Goal: Task Accomplishment & Management: Complete application form

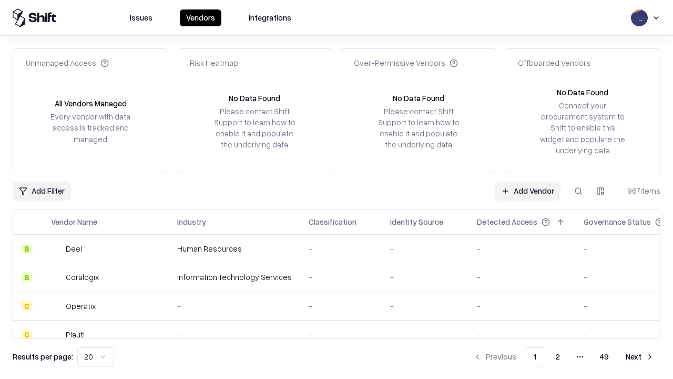
click at [528, 190] on link "Add Vendor" at bounding box center [528, 190] width 66 height 19
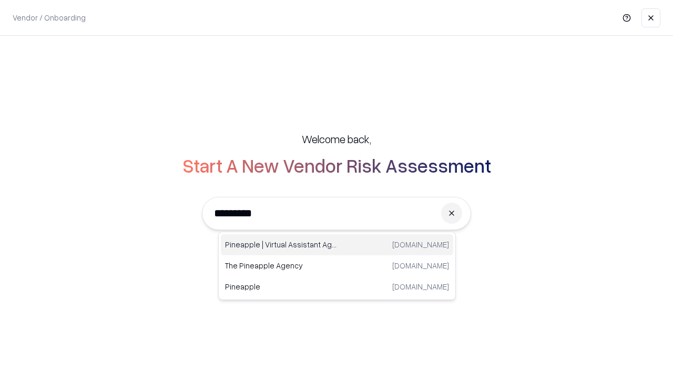
click at [337, 245] on div "Pineapple | Virtual Assistant Agency trypineapple.com" at bounding box center [337, 244] width 232 height 21
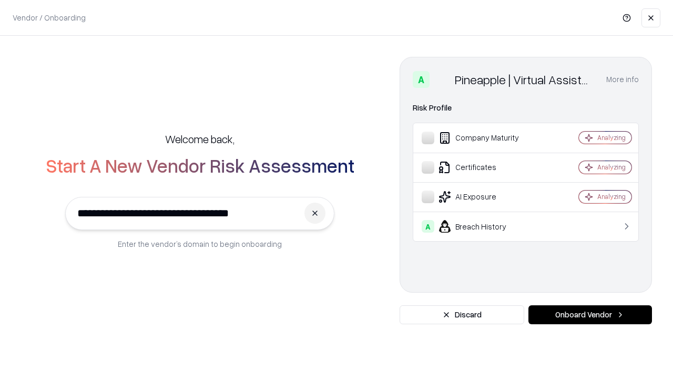
type input "**********"
click at [590, 315] on button "Onboard Vendor" at bounding box center [591, 314] width 124 height 19
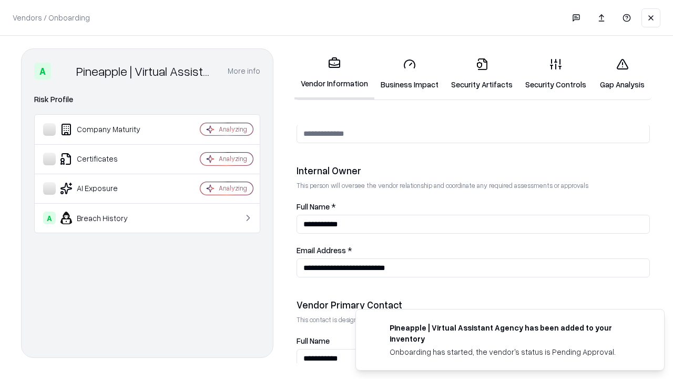
scroll to position [545, 0]
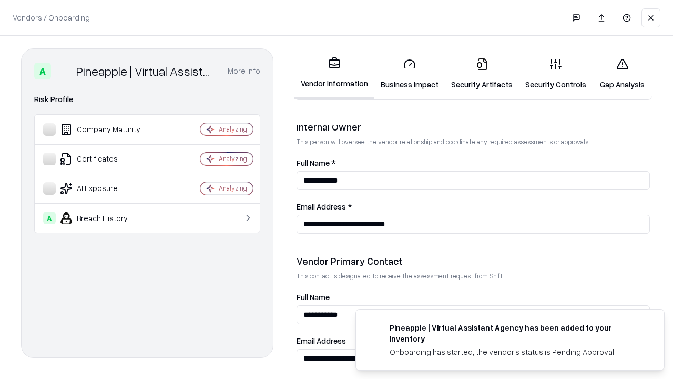
click at [410, 74] on link "Business Impact" at bounding box center [410, 73] width 70 height 49
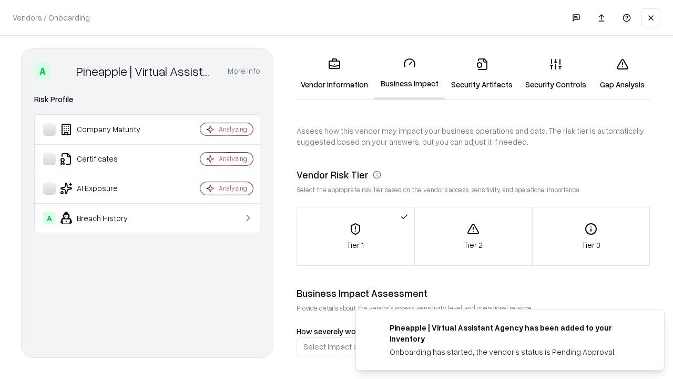
click at [482, 74] on link "Security Artifacts" at bounding box center [482, 73] width 74 height 49
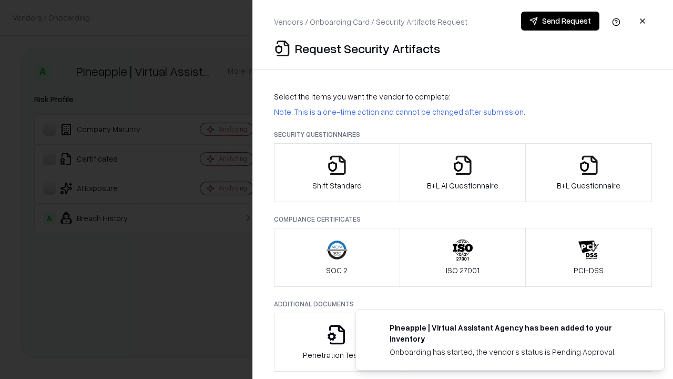
click at [337, 173] on icon "button" at bounding box center [337, 165] width 21 height 21
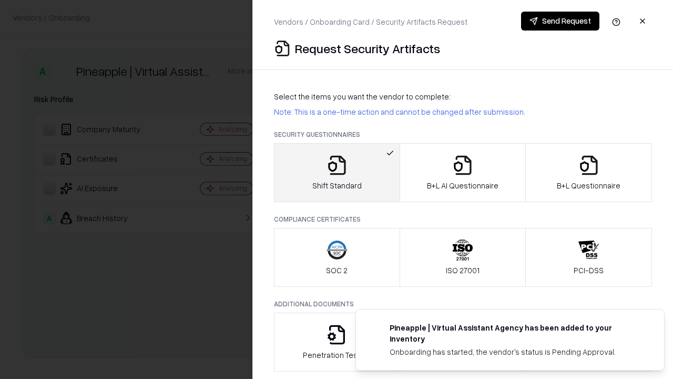
click at [560, 21] on button "Send Request" at bounding box center [560, 21] width 78 height 19
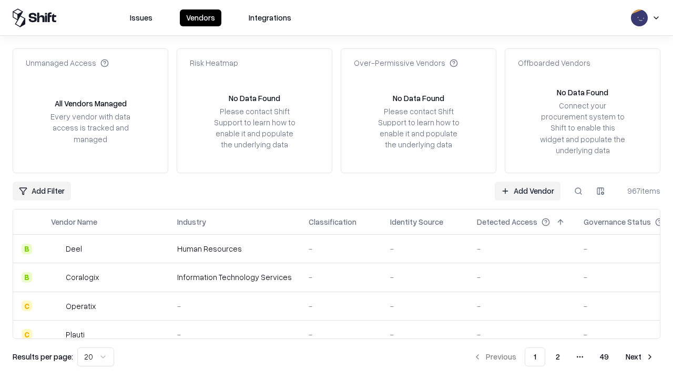
click at [579, 190] on button at bounding box center [578, 190] width 19 height 19
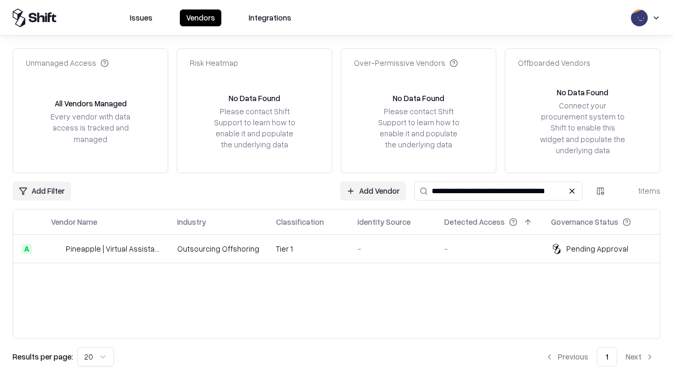
type input "**********"
click at [343, 248] on td "Tier 1" at bounding box center [309, 249] width 82 height 28
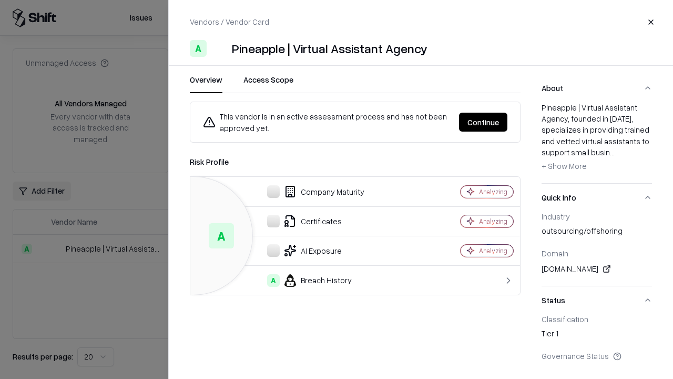
click at [483, 122] on button "Continue" at bounding box center [483, 122] width 48 height 19
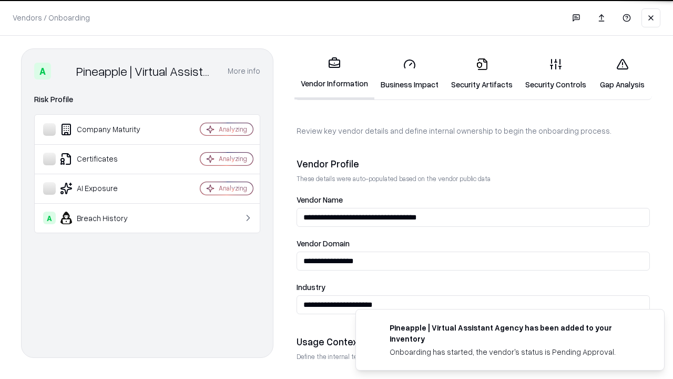
click at [482, 74] on link "Security Artifacts" at bounding box center [482, 73] width 74 height 49
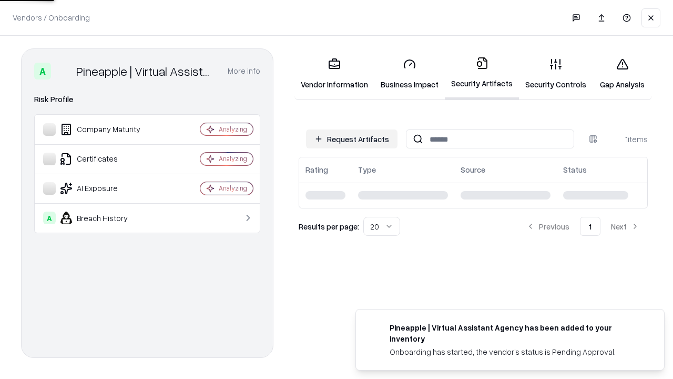
click at [556, 74] on link "Security Controls" at bounding box center [556, 73] width 74 height 49
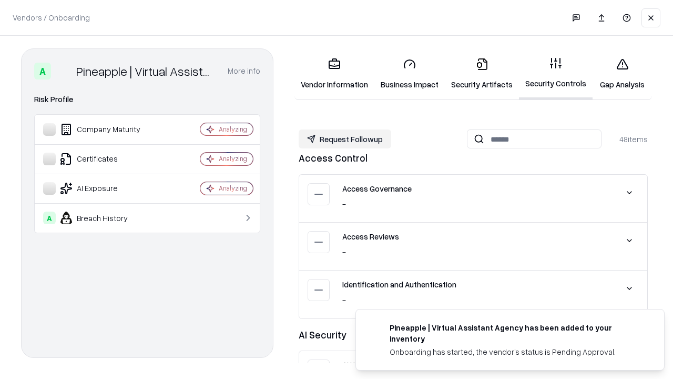
click at [345, 139] on button "Request Followup" at bounding box center [345, 138] width 93 height 19
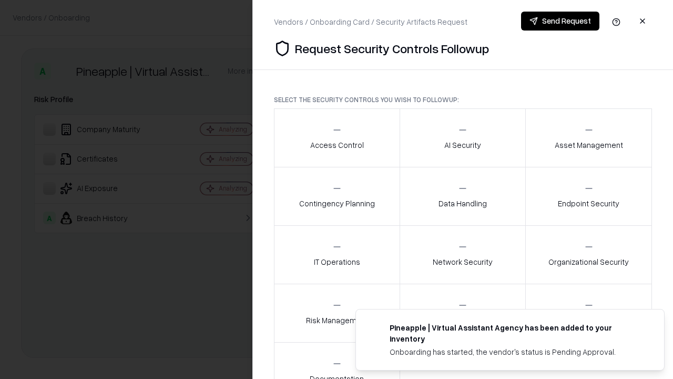
click at [337, 138] on div "Access Control" at bounding box center [337, 138] width 54 height 26
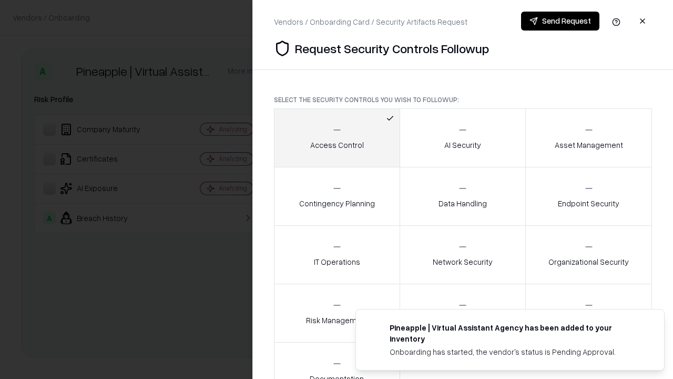
click at [560, 21] on button "Send Request" at bounding box center [560, 21] width 78 height 19
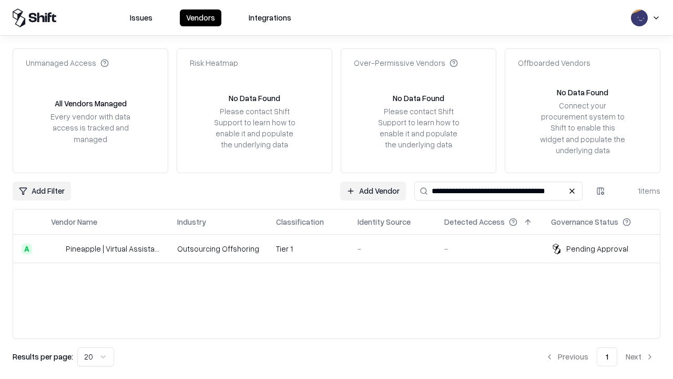
type input "**********"
click at [343, 248] on td "Tier 1" at bounding box center [309, 249] width 82 height 28
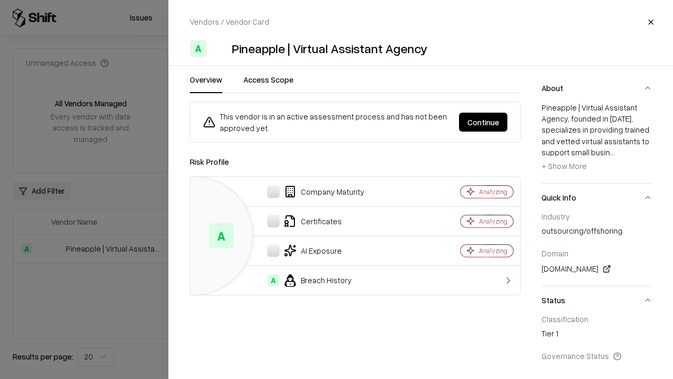
click at [483, 122] on button "Continue" at bounding box center [483, 122] width 48 height 19
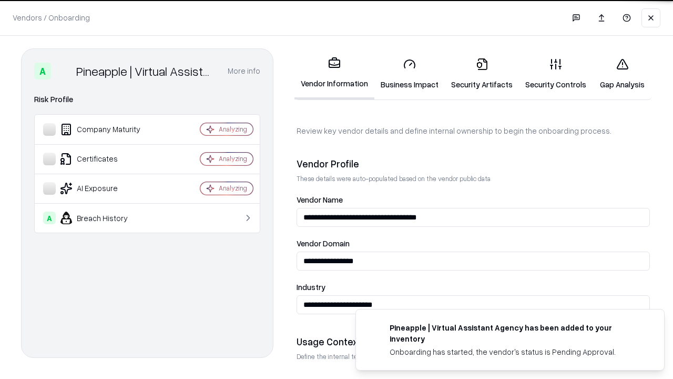
click at [622, 74] on link "Gap Analysis" at bounding box center [622, 73] width 59 height 49
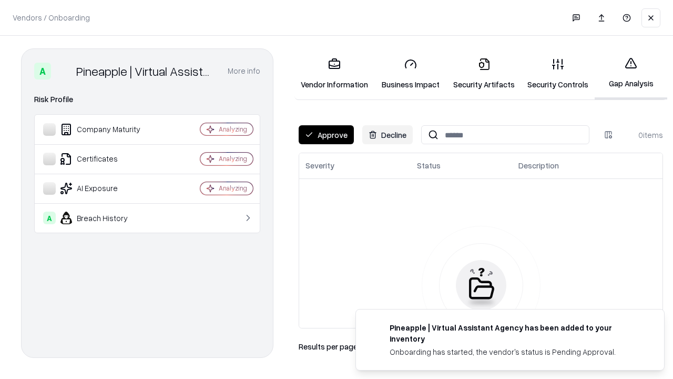
click at [326, 135] on button "Approve" at bounding box center [326, 134] width 55 height 19
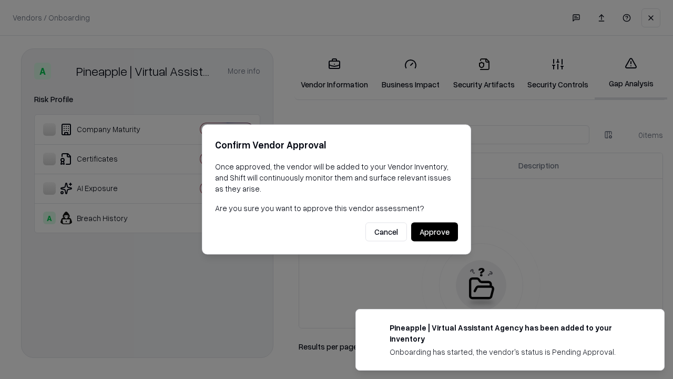
click at [434, 231] on button "Approve" at bounding box center [434, 231] width 47 height 19
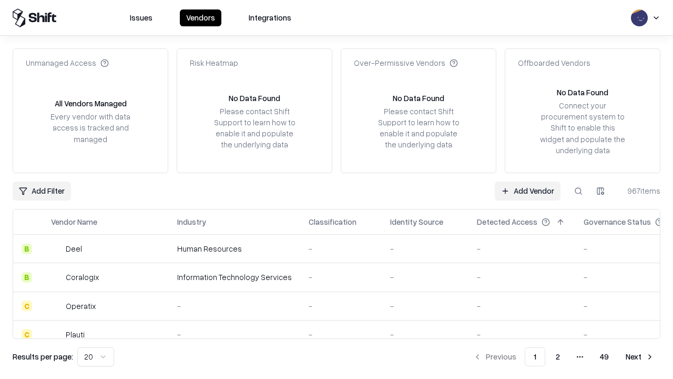
type input "**********"
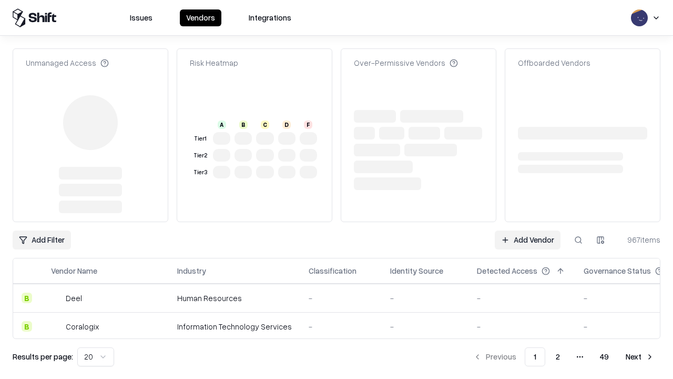
click at [528, 230] on link "Add Vendor" at bounding box center [528, 239] width 66 height 19
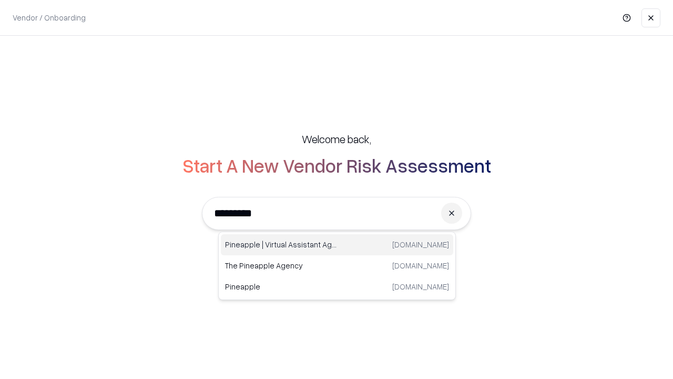
click at [337, 245] on div "Pineapple | Virtual Assistant Agency trypineapple.com" at bounding box center [337, 244] width 232 height 21
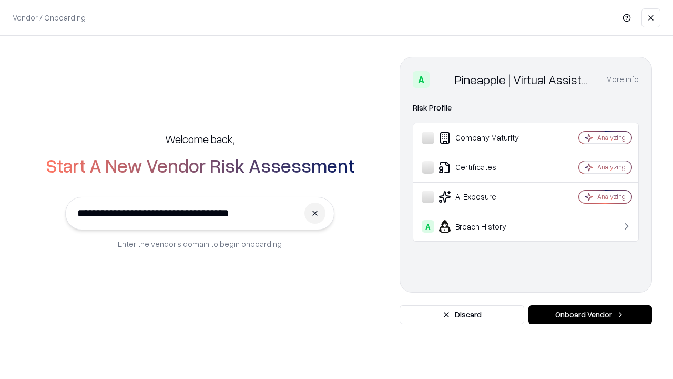
type input "**********"
click at [590, 315] on button "Onboard Vendor" at bounding box center [591, 314] width 124 height 19
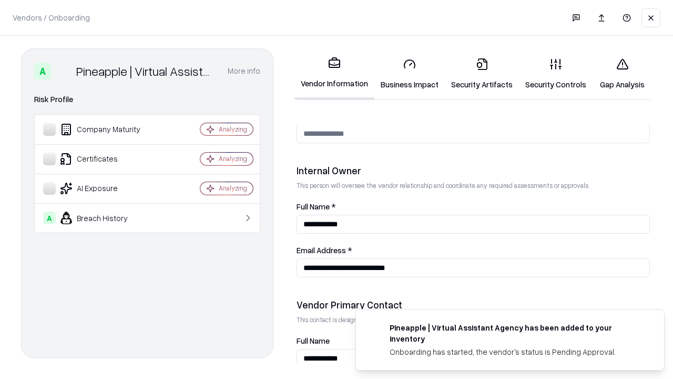
scroll to position [545, 0]
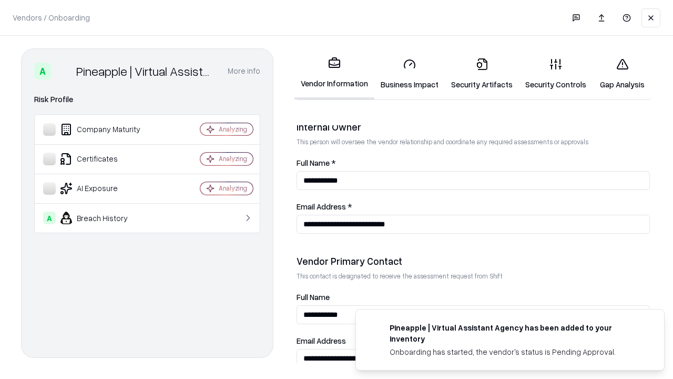
click at [622, 74] on link "Gap Analysis" at bounding box center [622, 73] width 59 height 49
